Goal: Task Accomplishment & Management: Complete application form

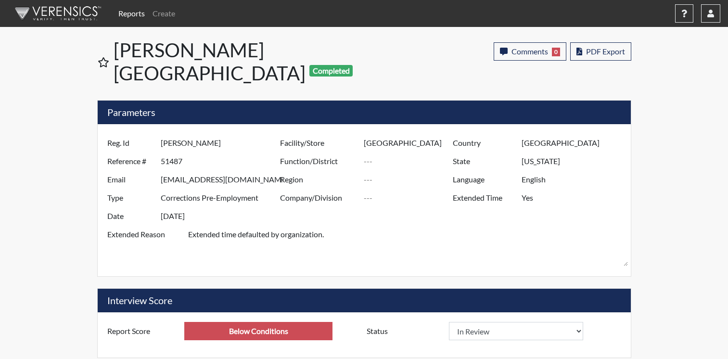
select select
click at [175, 12] on link "Create" at bounding box center [164, 13] width 30 height 19
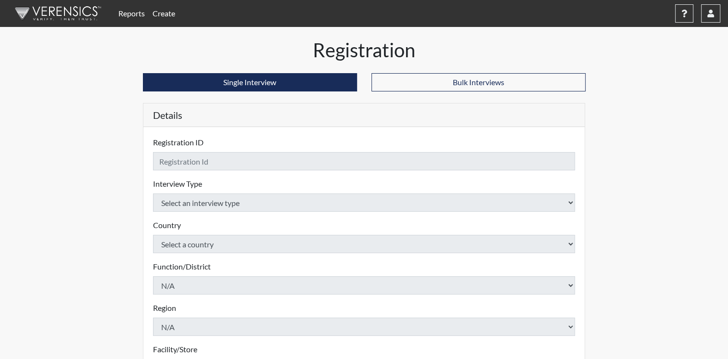
checkbox input "true"
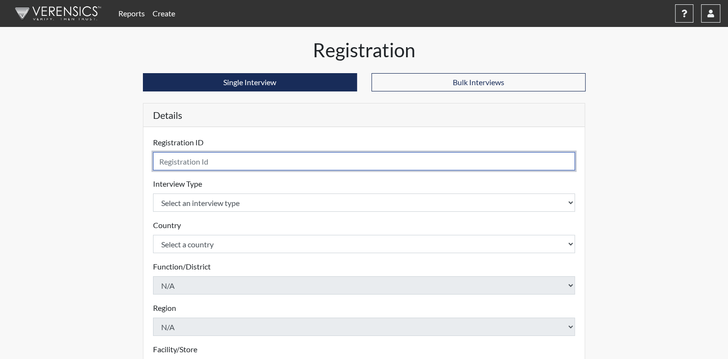
click at [302, 163] on input "text" at bounding box center [364, 161] width 422 height 18
type input "[PERSON_NAME]"
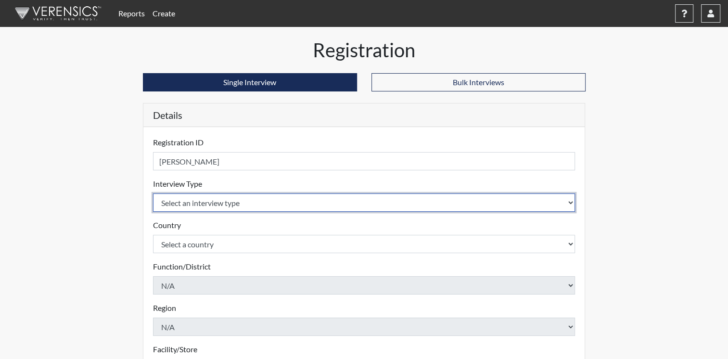
click at [574, 203] on body "Reports Create Help Center × Verensics Best Practices How to successfully use t…" at bounding box center [364, 179] width 728 height 359
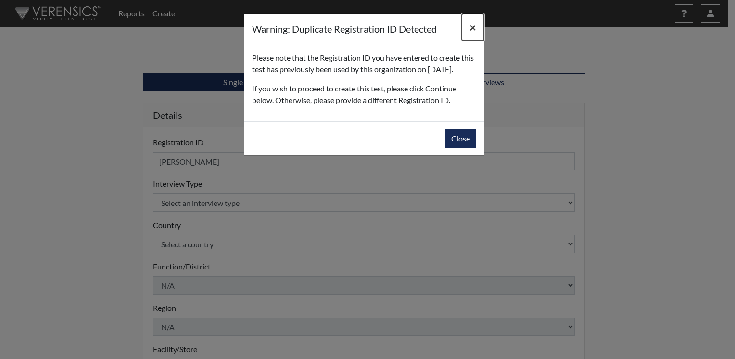
click at [474, 26] on span "×" at bounding box center [473, 27] width 7 height 14
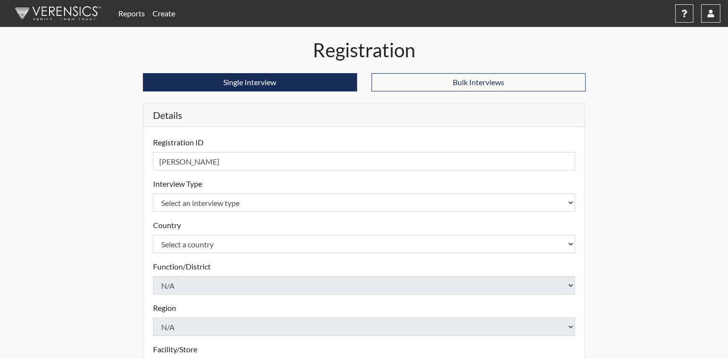
click at [138, 9] on link "Reports" at bounding box center [132, 13] width 34 height 19
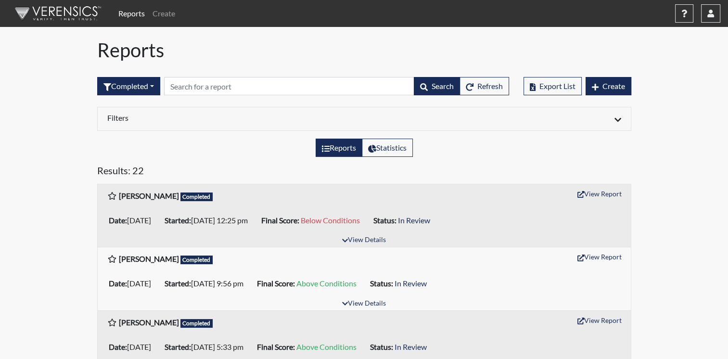
scroll to position [48, 0]
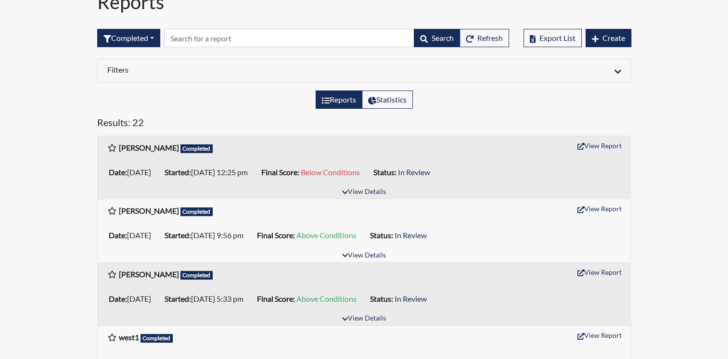
click at [180, 275] on span "Completed" at bounding box center [196, 275] width 33 height 9
drag, startPoint x: 158, startPoint y: 275, endPoint x: 131, endPoint y: 276, distance: 27.0
click at [131, 276] on b "[PERSON_NAME]" at bounding box center [149, 273] width 60 height 9
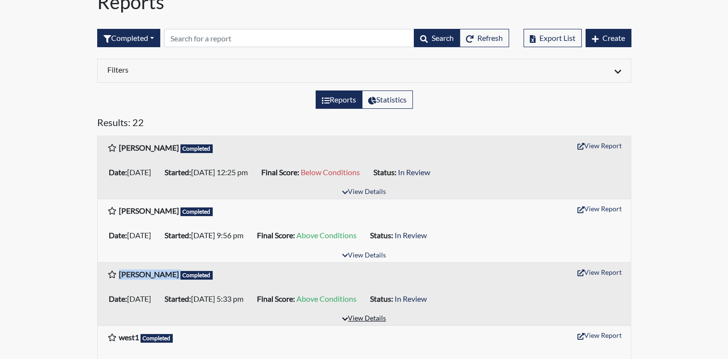
click at [359, 318] on button "View Details" at bounding box center [364, 318] width 52 height 13
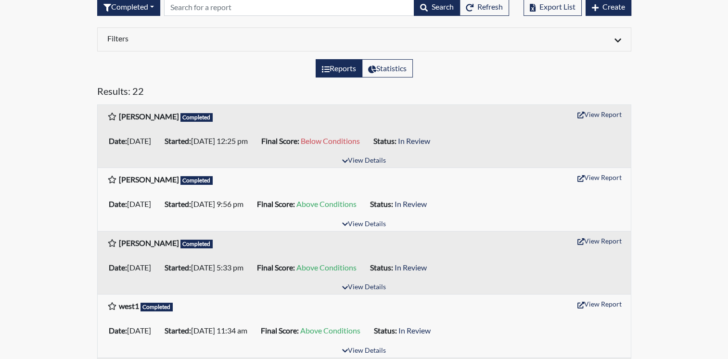
scroll to position [96, 0]
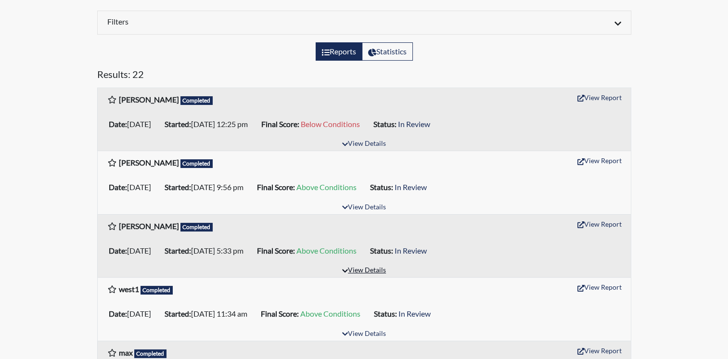
click at [374, 267] on button "View Details" at bounding box center [364, 270] width 52 height 13
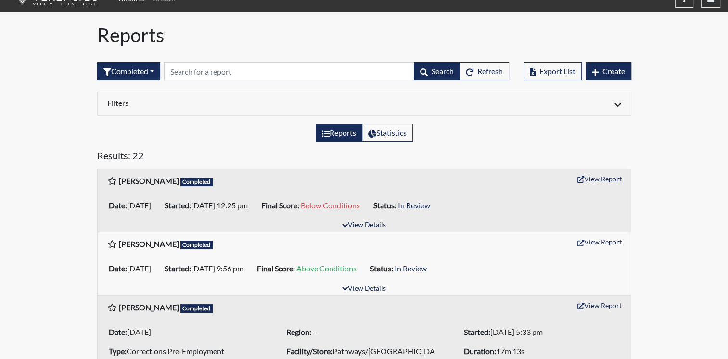
scroll to position [0, 0]
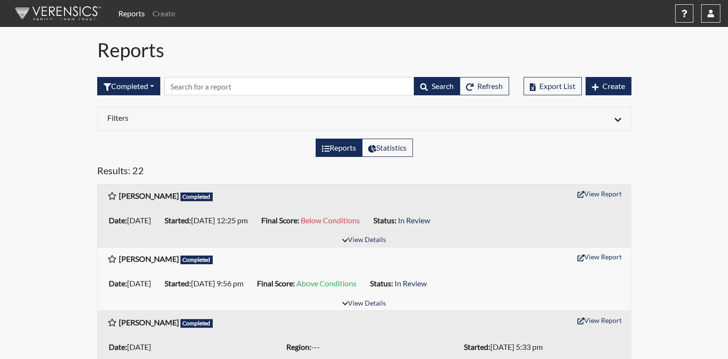
click at [138, 14] on link "Reports" at bounding box center [132, 13] width 34 height 19
click at [155, 13] on link "Create" at bounding box center [164, 13] width 30 height 19
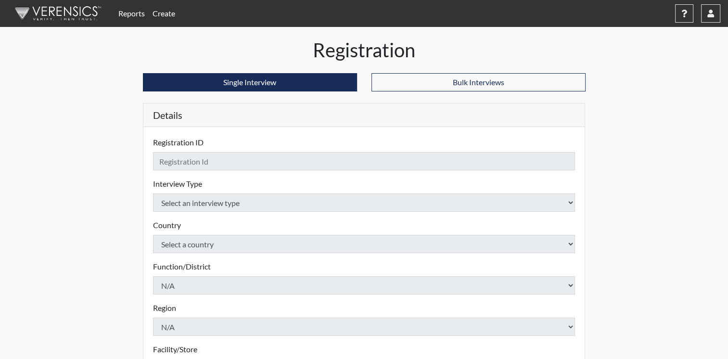
checkbox input "true"
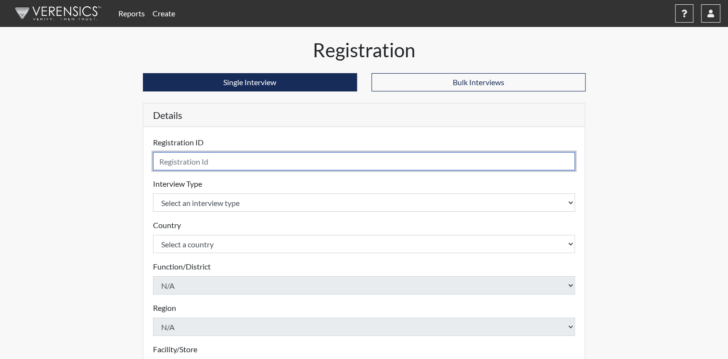
click at [217, 157] on input "text" at bounding box center [364, 161] width 422 height 18
type input "McCoy2"
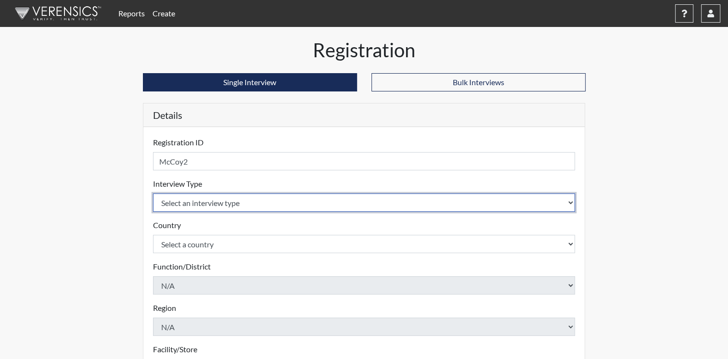
click at [570, 203] on select "Select an interview type Corrections Pre-Employment" at bounding box center [364, 202] width 422 height 18
select select "ff733e93-e1bf-11ea-9c9f-0eff0cf7eb8f"
click at [153, 193] on select "Select an interview type Corrections Pre-Employment" at bounding box center [364, 202] width 422 height 18
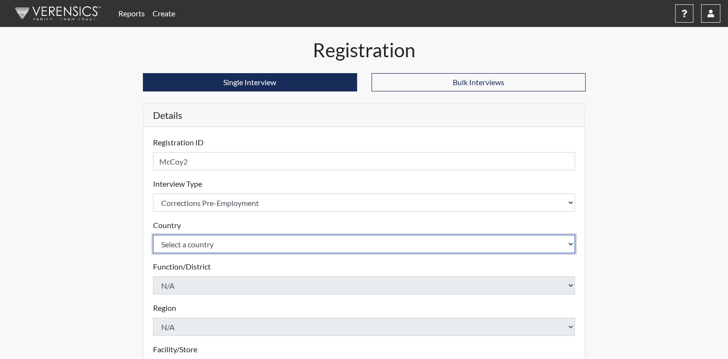
click at [572, 243] on select "Select a country [GEOGRAPHIC_DATA] [GEOGRAPHIC_DATA]" at bounding box center [364, 244] width 422 height 18
select select "united-states-of-[GEOGRAPHIC_DATA]"
click at [153, 235] on select "Select a country [GEOGRAPHIC_DATA] [GEOGRAPHIC_DATA]" at bounding box center [364, 244] width 422 height 18
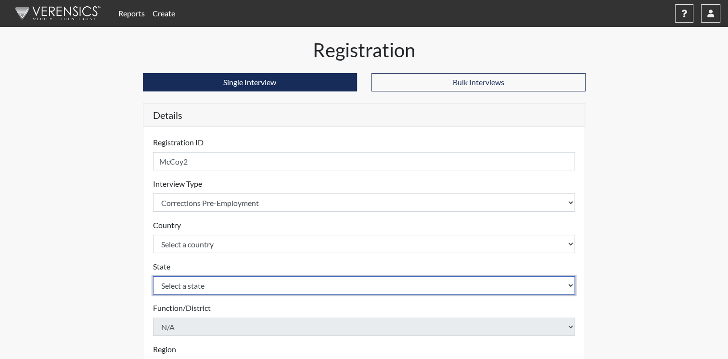
click at [502, 281] on select "Select a state [US_STATE] [US_STATE] [US_STATE] [US_STATE] [US_STATE] [US_STATE…" at bounding box center [364, 285] width 422 height 18
select select "OH"
click at [475, 286] on select "Select a state [US_STATE] [US_STATE] [US_STATE] [US_STATE] [US_STATE] [US_STATE…" at bounding box center [364, 285] width 422 height 18
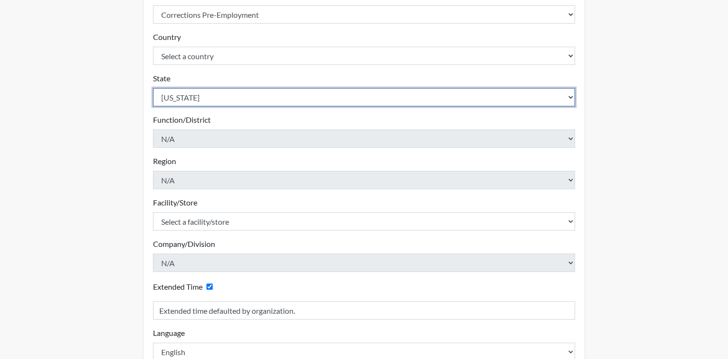
scroll to position [192, 0]
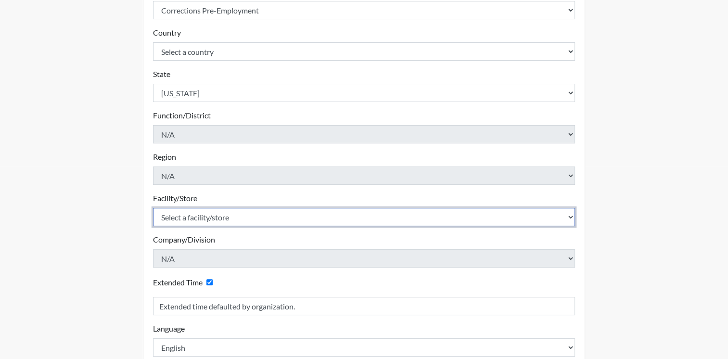
click at [568, 217] on select "Select a facility/store ADAPT CCC Pathways/[GEOGRAPHIC_DATA] TCC" at bounding box center [364, 217] width 422 height 18
select select "499924ce-c497-41a4-a2b5-fe0fdad3d01f"
click at [153, 208] on select "Select a facility/store ADAPT CCC Pathways/[GEOGRAPHIC_DATA] TCC" at bounding box center [364, 217] width 422 height 18
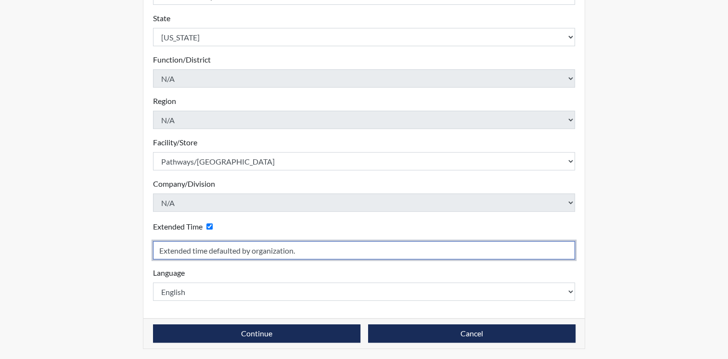
click at [537, 254] on input "Extended time defaulted by organization." at bounding box center [364, 250] width 422 height 18
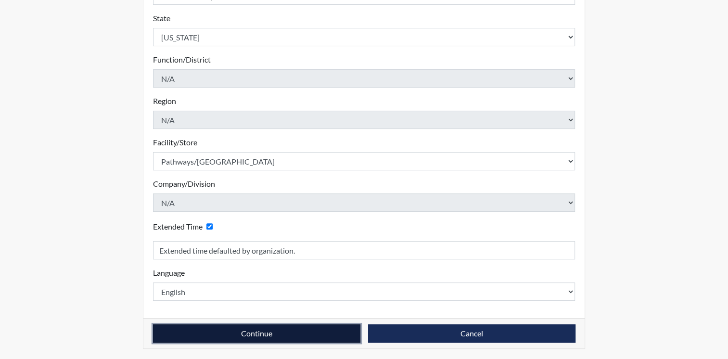
click at [338, 332] on button "Continue" at bounding box center [256, 333] width 207 height 18
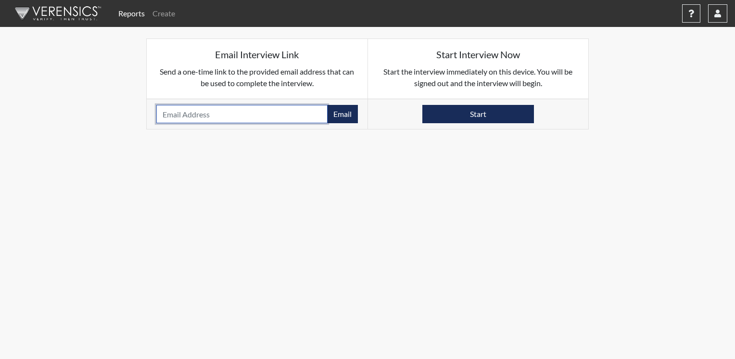
click at [270, 113] on input "email" at bounding box center [241, 114] width 171 height 18
type input "[EMAIL_ADDRESS][DOMAIN_NAME]"
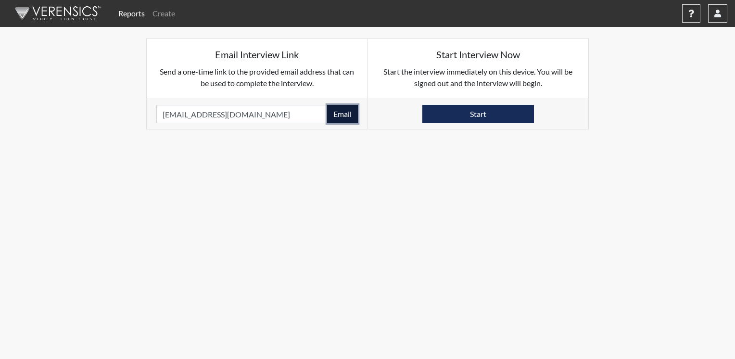
click at [348, 113] on button "Email" at bounding box center [342, 114] width 31 height 18
